Goal: Transaction & Acquisition: Purchase product/service

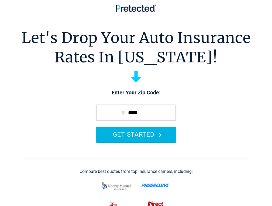
click at [150, 142] on button "GET STARTED" at bounding box center [135, 134] width 79 height 15
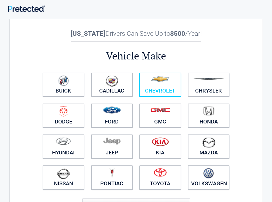
click at [181, 89] on link "Chevrolet" at bounding box center [160, 85] width 42 height 24
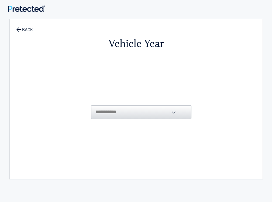
click at [83, 122] on div "**********" at bounding box center [135, 99] width 193 height 149
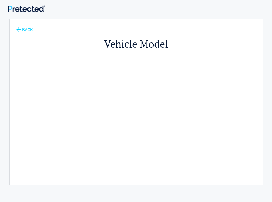
click at [18, 32] on icon at bounding box center [18, 29] width 6 height 6
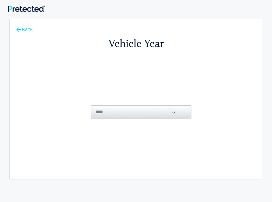
click at [18, 32] on icon at bounding box center [18, 29] width 6 height 6
select select "**********"
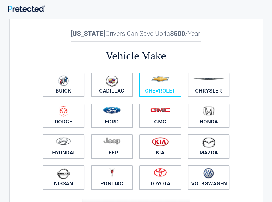
click at [171, 86] on figure at bounding box center [159, 81] width 35 height 12
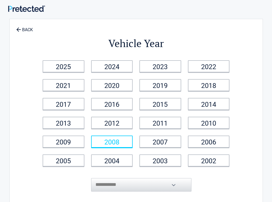
click at [126, 142] on link "2008" at bounding box center [112, 142] width 42 height 12
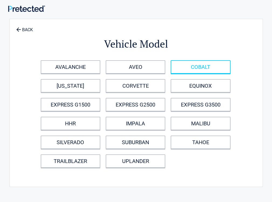
click at [230, 68] on link "COBALT" at bounding box center [201, 66] width 60 height 13
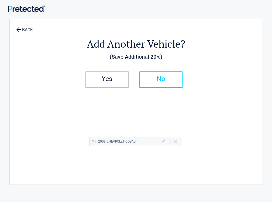
click at [182, 82] on link "No" at bounding box center [160, 79] width 43 height 16
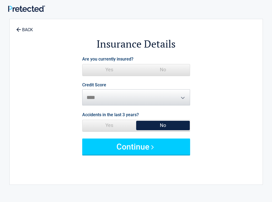
drag, startPoint x: 117, startPoint y: 65, endPoint x: 121, endPoint y: 72, distance: 8.4
click at [117, 65] on span "Yes" at bounding box center [109, 69] width 54 height 11
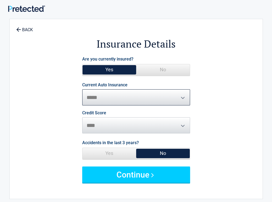
select select "**********"
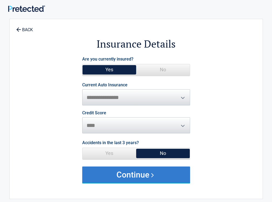
click at [147, 167] on button "Continue" at bounding box center [136, 175] width 108 height 16
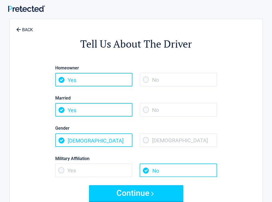
click at [176, 111] on span "No" at bounding box center [178, 109] width 77 height 13
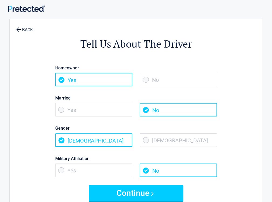
click at [172, 80] on span "No" at bounding box center [178, 79] width 77 height 13
